Goal: Information Seeking & Learning: Learn about a topic

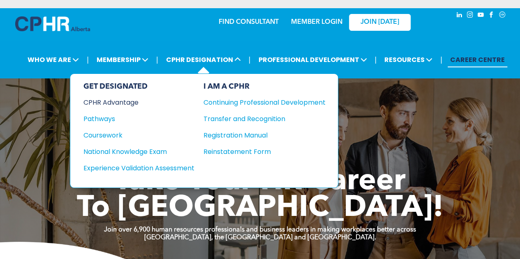
click at [100, 101] on div "CPHR Advantage" at bounding box center [133, 102] width 100 height 10
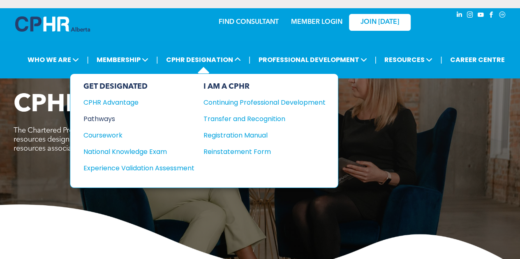
click at [101, 116] on div "Pathways" at bounding box center [133, 119] width 100 height 10
click at [105, 115] on div "Pathways" at bounding box center [133, 119] width 100 height 10
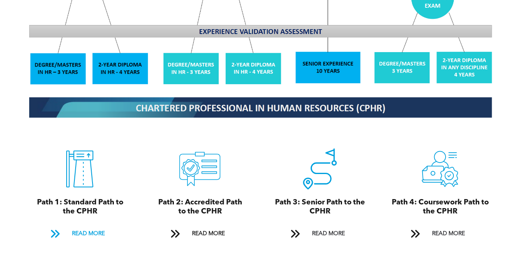
scroll to position [822, 0]
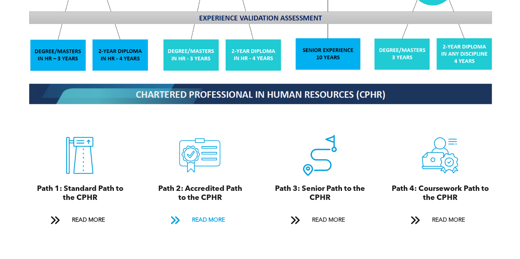
click at [212, 213] on span "READ MORE" at bounding box center [208, 220] width 39 height 15
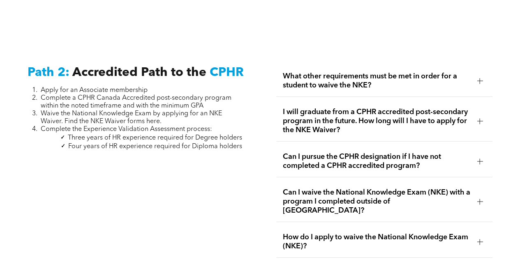
scroll to position [1286, 0]
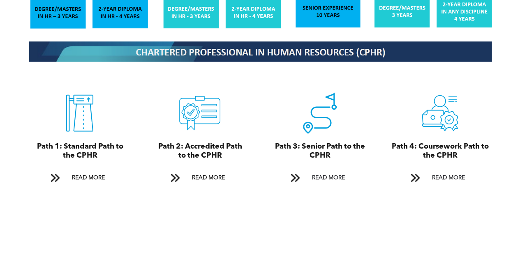
scroll to position [877, 0]
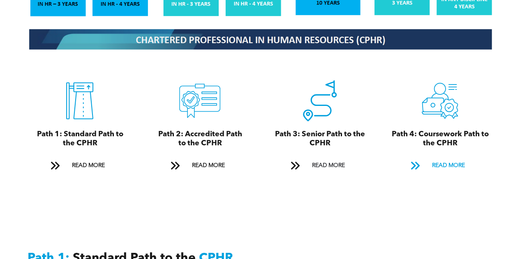
click at [447, 161] on span "READ MORE" at bounding box center [448, 165] width 39 height 15
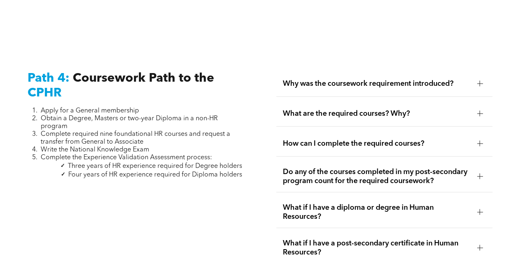
scroll to position [2479, 0]
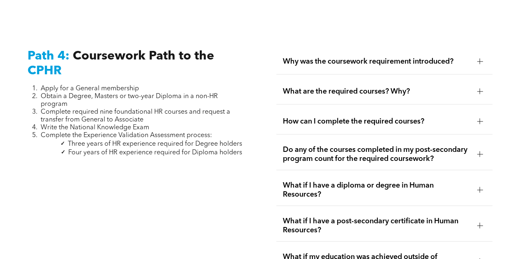
click at [478, 55] on div at bounding box center [479, 61] width 12 height 12
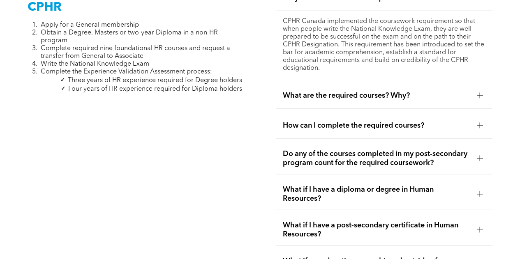
scroll to position [2563, 0]
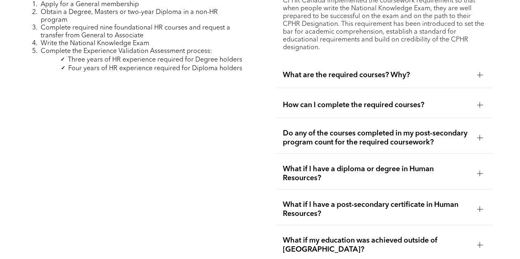
click at [475, 132] on div at bounding box center [479, 138] width 12 height 12
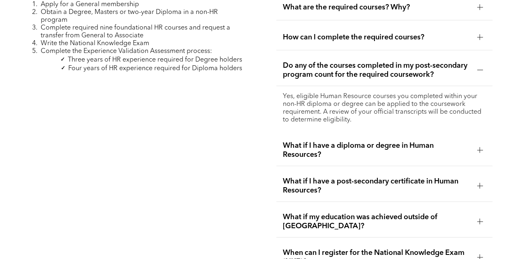
scroll to position [2508, 0]
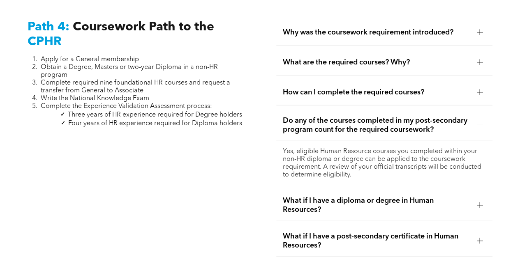
click at [465, 87] on div "How can I complete the required courses?" at bounding box center [384, 93] width 217 height 26
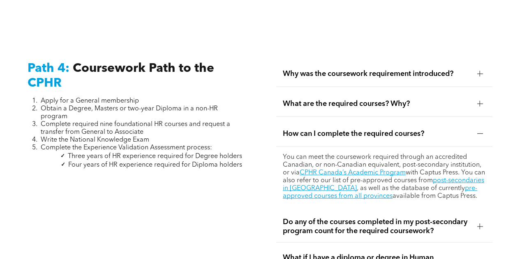
scroll to position [2454, 0]
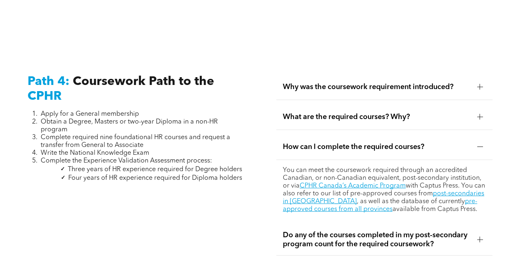
click at [450, 113] on span "What are the required courses? Why?" at bounding box center [377, 117] width 188 height 9
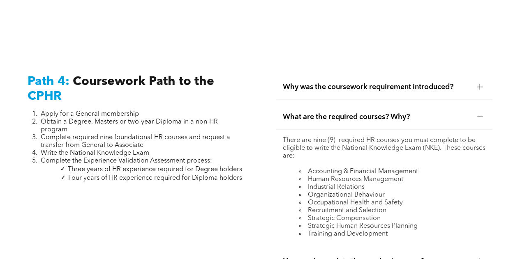
click at [457, 83] on span "Why was the coursework requirement introduced?" at bounding box center [377, 87] width 188 height 9
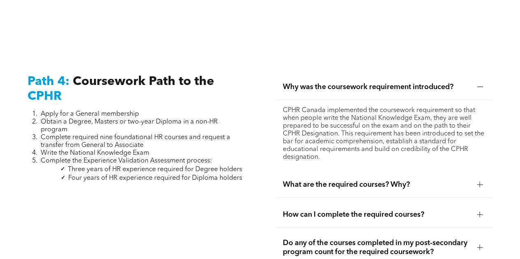
click at [408, 180] on span "What are the required courses? Why?" at bounding box center [377, 184] width 188 height 9
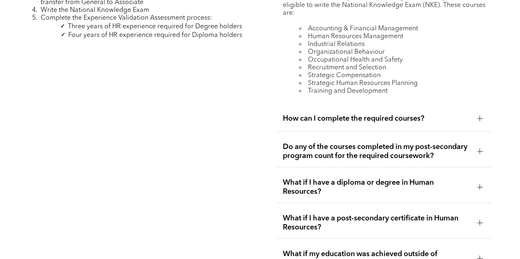
scroll to position [2618, 0]
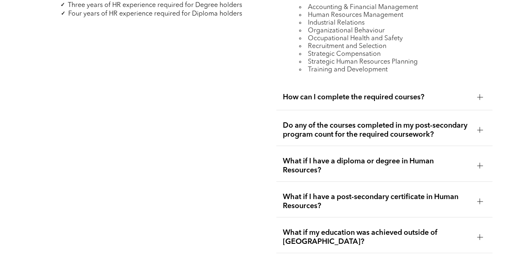
click at [471, 92] on div "How can I complete the required courses?" at bounding box center [384, 98] width 217 height 26
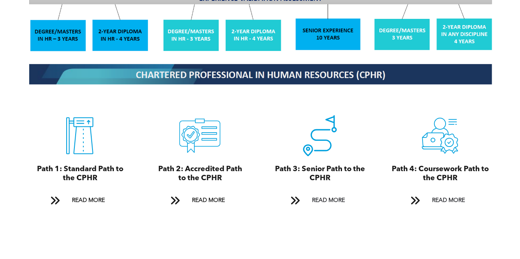
scroll to position [920, 0]
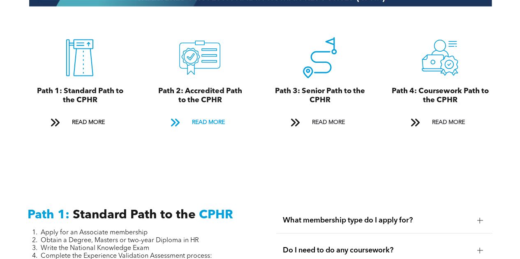
click at [217, 117] on span "READ MORE" at bounding box center [208, 122] width 39 height 15
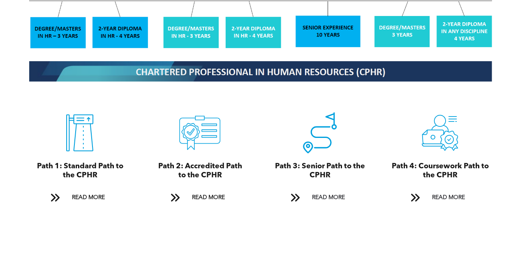
scroll to position [848, 0]
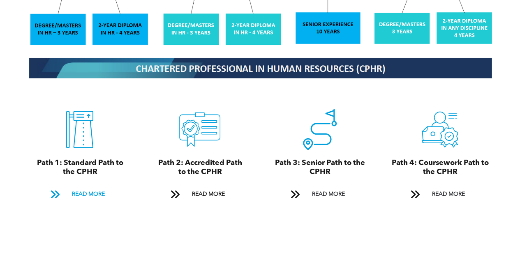
click at [86, 189] on span "READ MORE" at bounding box center [88, 194] width 39 height 15
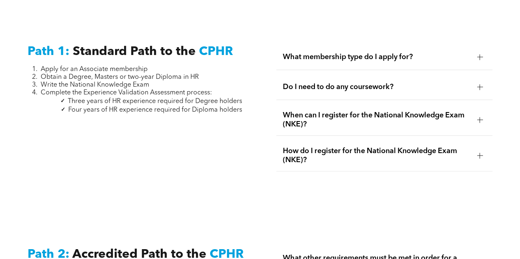
scroll to position [1084, 0]
click at [283, 52] on span "What membership type do I apply for?" at bounding box center [377, 56] width 188 height 9
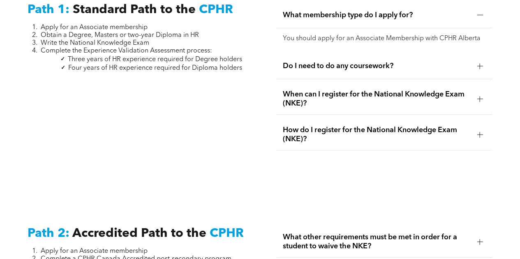
scroll to position [1138, 0]
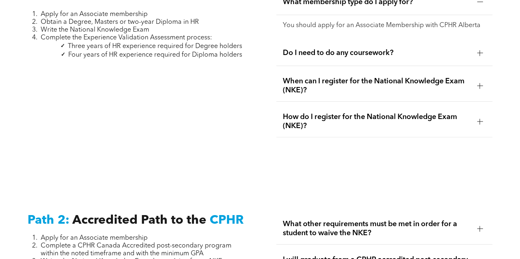
click at [304, 41] on div "Do I need to do any coursework?" at bounding box center [384, 53] width 217 height 26
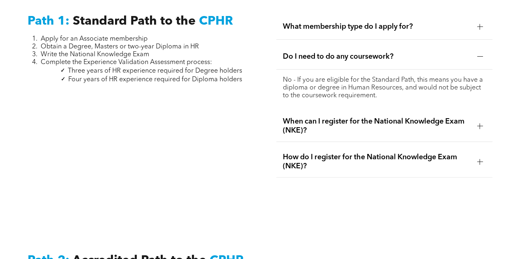
scroll to position [1084, 0]
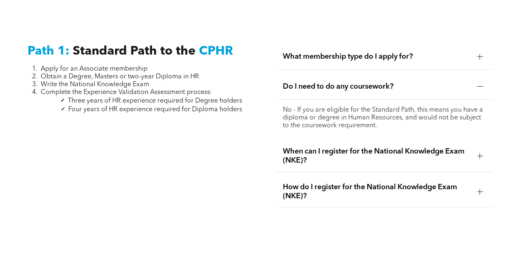
click at [304, 155] on span "When can I register for the National Knowledge Exam (NKE)?" at bounding box center [377, 156] width 188 height 18
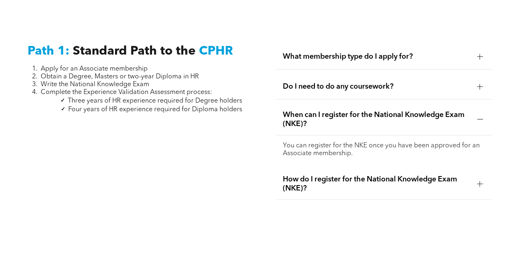
click at [385, 175] on span "How do I register for the National Knowledge Exam (NKE)?" at bounding box center [377, 184] width 188 height 18
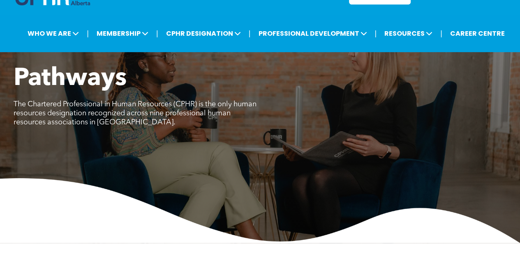
scroll to position [0, 0]
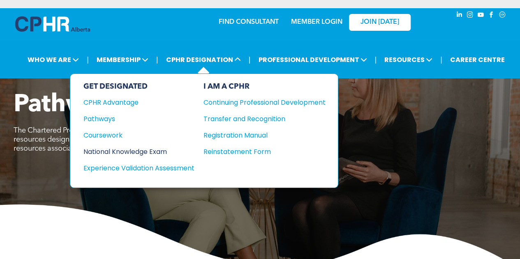
click at [165, 148] on div "National Knowledge Exam" at bounding box center [133, 152] width 100 height 10
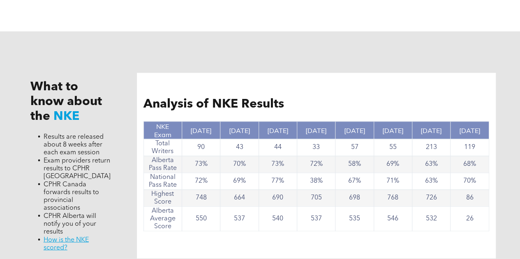
scroll to position [712, 0]
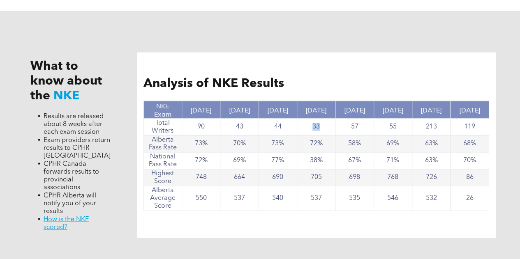
drag, startPoint x: 323, startPoint y: 129, endPoint x: 311, endPoint y: 131, distance: 12.7
click at [311, 131] on td "33" at bounding box center [316, 126] width 38 height 17
drag, startPoint x: 205, startPoint y: 129, endPoint x: 191, endPoint y: 129, distance: 14.4
click at [191, 129] on td "90" at bounding box center [201, 126] width 38 height 17
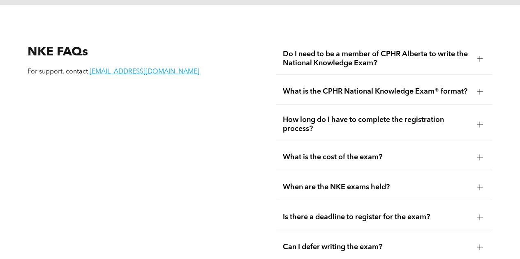
scroll to position [1041, 0]
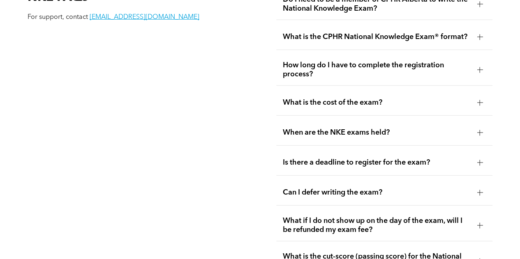
click at [387, 99] on span "What is the cost of the exam?" at bounding box center [377, 102] width 188 height 9
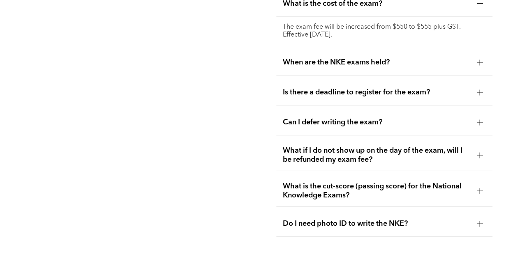
scroll to position [1085, 0]
